Goal: Go to known website: Access a specific website the user already knows

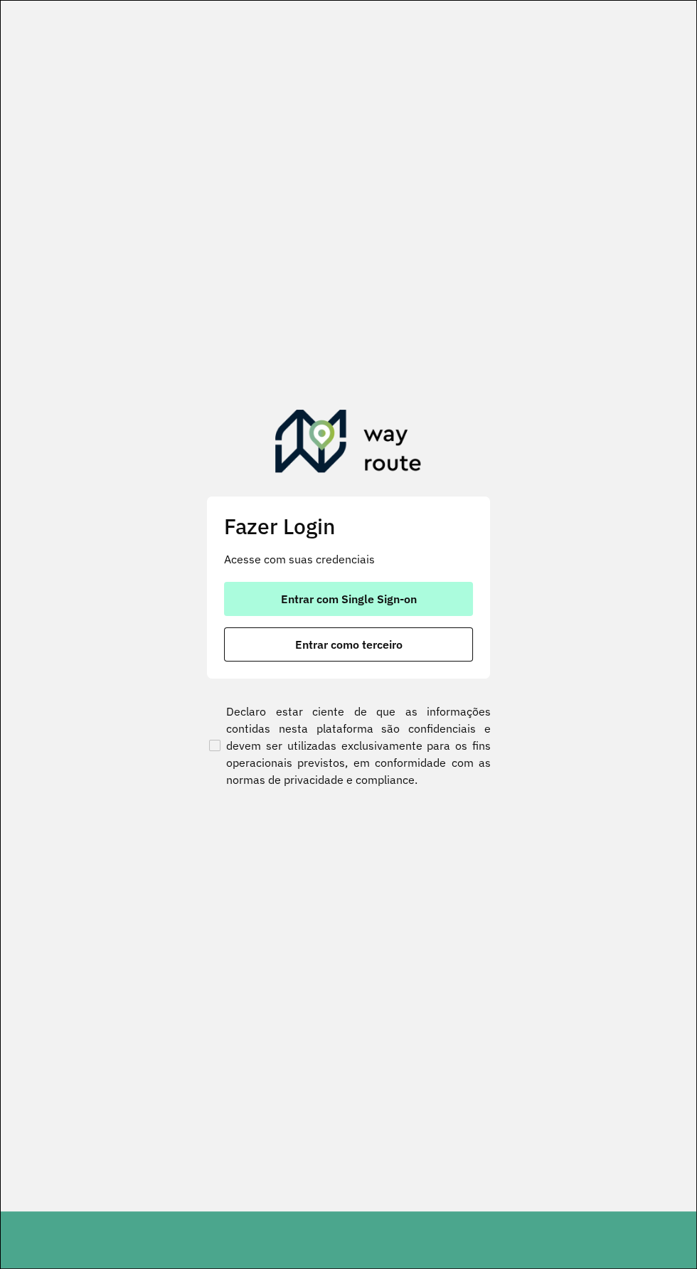
click at [408, 604] on span "Entrar com Single Sign-on" at bounding box center [349, 598] width 136 height 11
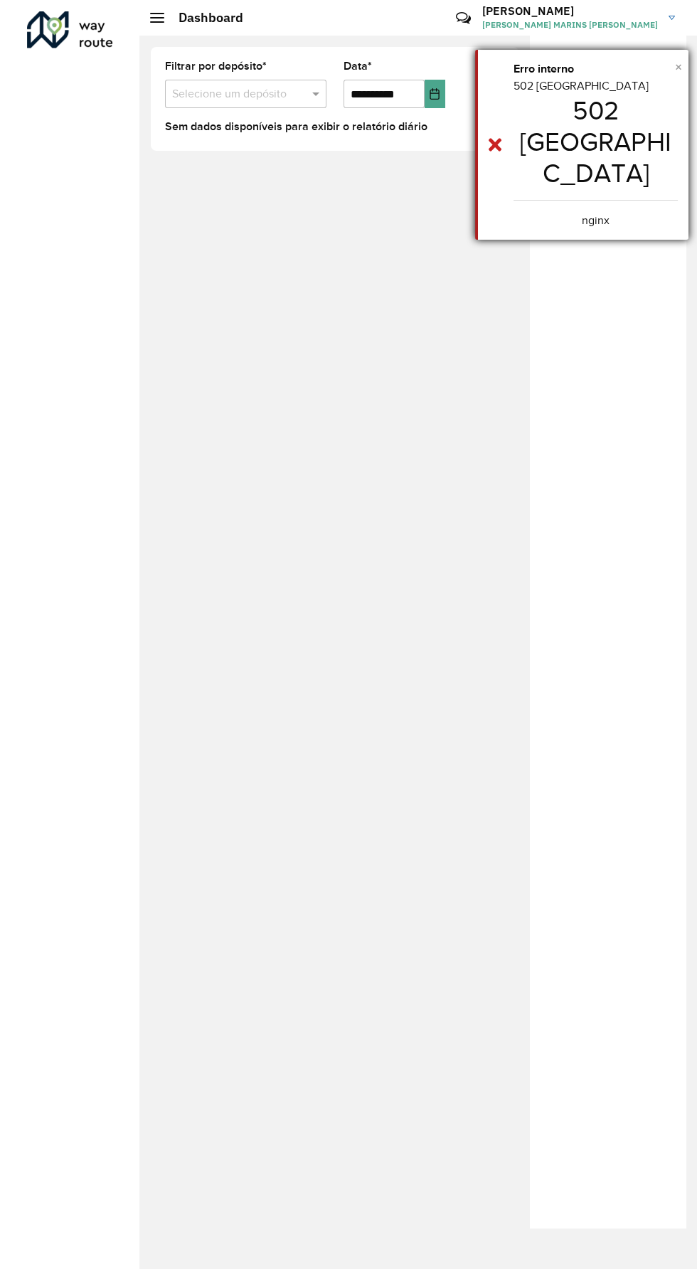
click at [678, 66] on span "×" at bounding box center [678, 67] width 7 height 16
